Goal: Transaction & Acquisition: Download file/media

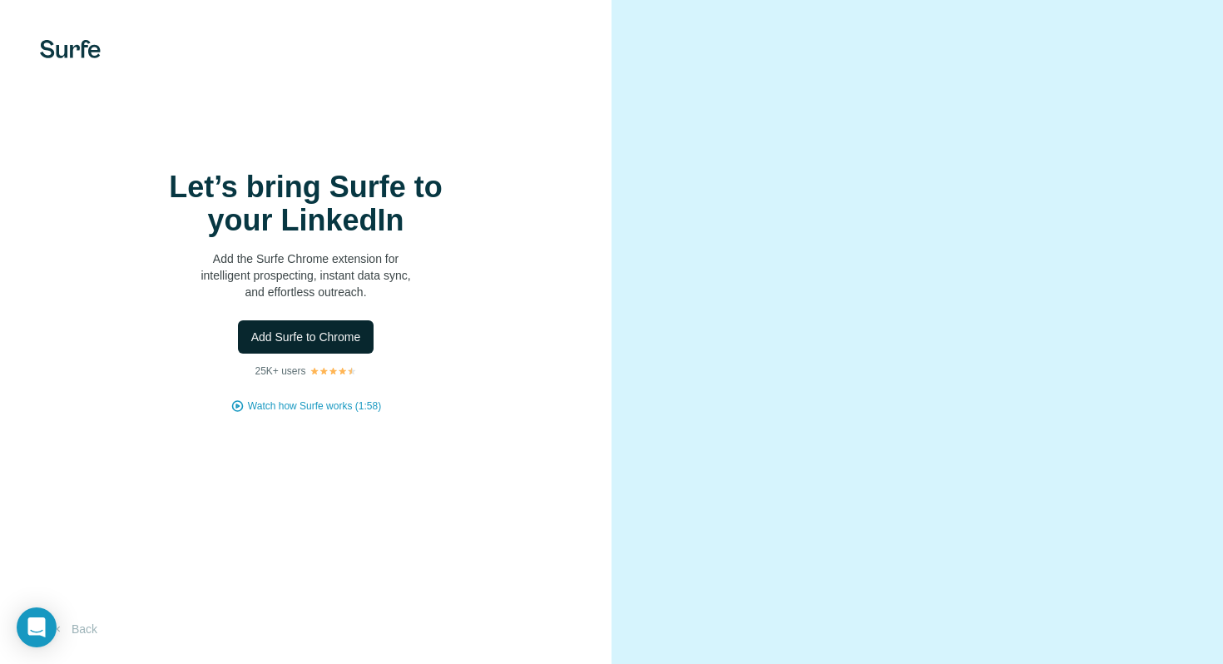
click at [348, 332] on span "Add Surfe to Chrome" at bounding box center [306, 337] width 110 height 17
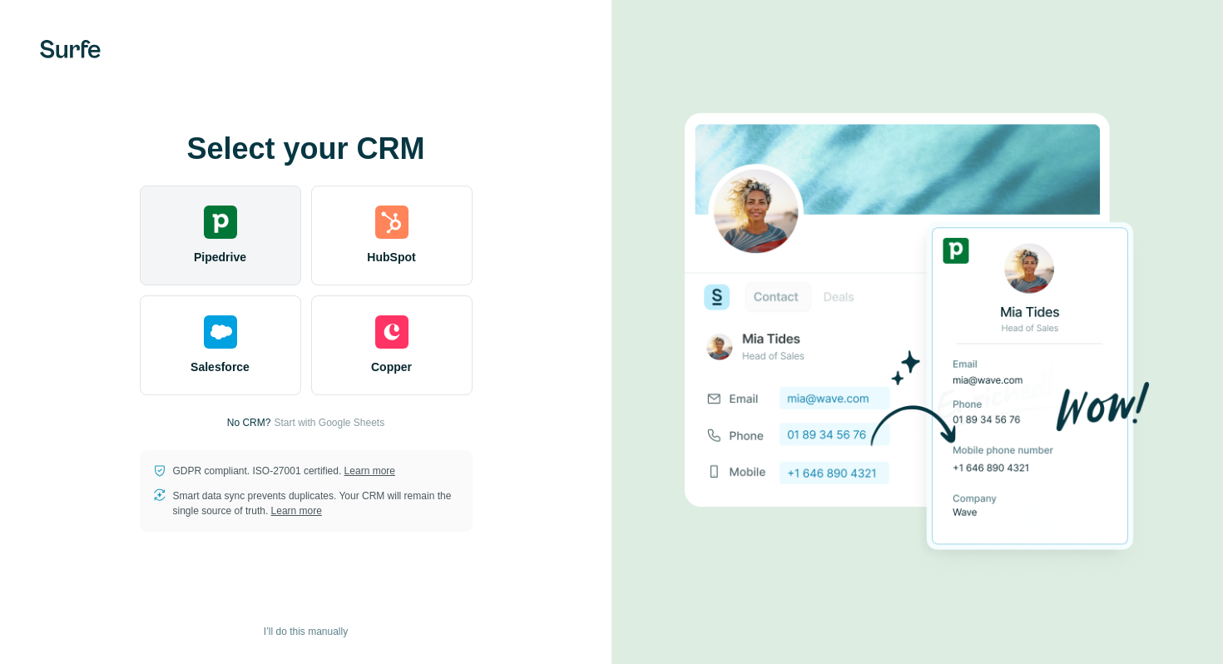
click at [234, 232] on img at bounding box center [220, 221] width 33 height 33
